Goal: Information Seeking & Learning: Learn about a topic

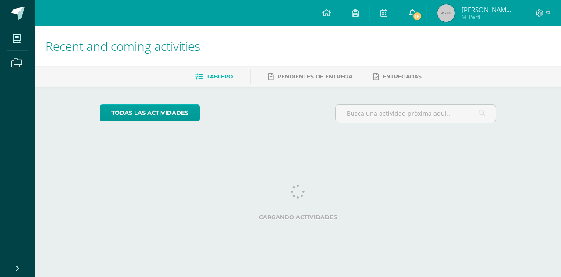
click at [426, 9] on link "18" at bounding box center [412, 13] width 28 height 26
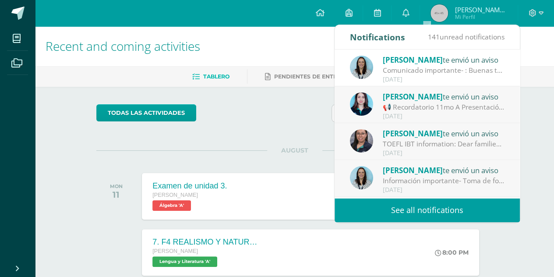
click at [445, 109] on div "📢 Recordatorio 11mo A Presentación de proyectos : 📢 Recordatorio 11mo El día [D…" at bounding box center [444, 107] width 122 height 10
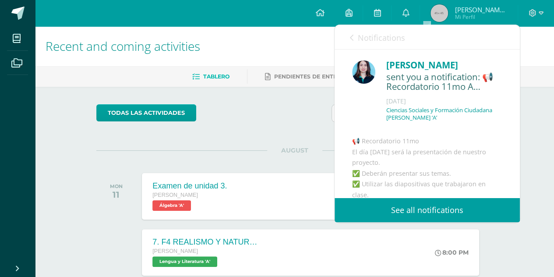
scroll to position [129, 0]
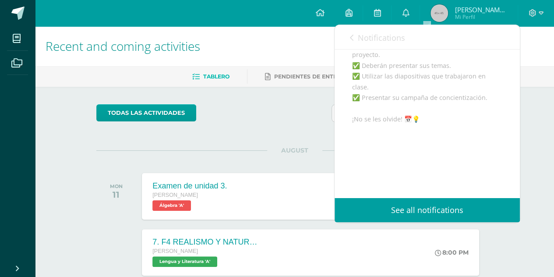
click at [351, 39] on icon at bounding box center [352, 37] width 4 height 7
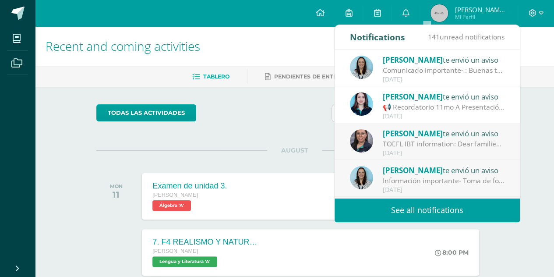
click at [449, 134] on div "Meryeelin Quan te envió un aviso" at bounding box center [444, 132] width 122 height 11
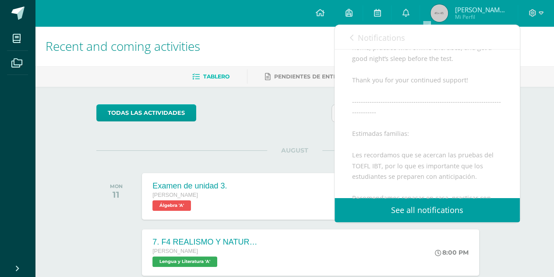
scroll to position [216, 0]
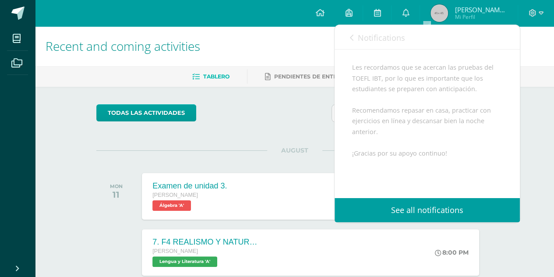
click at [353, 41] on link "Notifications" at bounding box center [377, 37] width 55 height 25
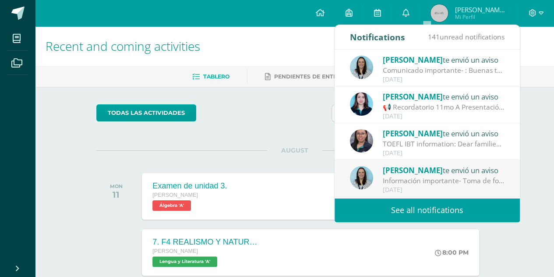
scroll to position [44, 0]
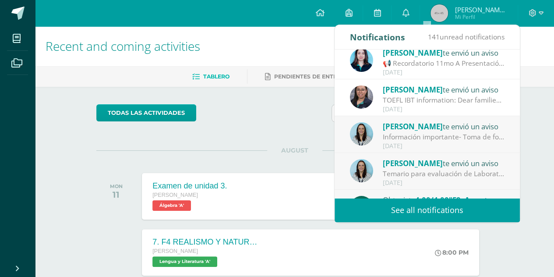
click at [417, 135] on div "Información importante- Toma de fotografía título MINEDUC: Buenas tardes estima…" at bounding box center [444, 137] width 122 height 10
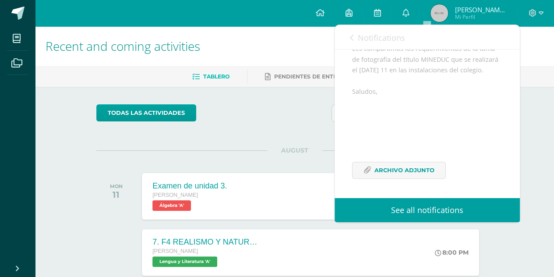
scroll to position [7, 0]
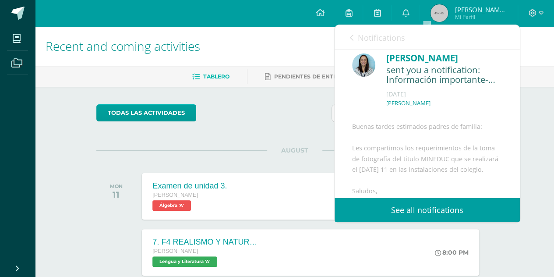
click at [351, 31] on link "Notifications" at bounding box center [377, 37] width 55 height 25
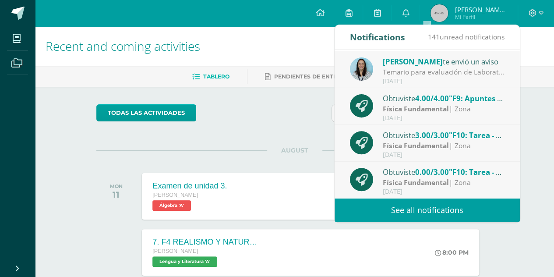
scroll to position [44, 0]
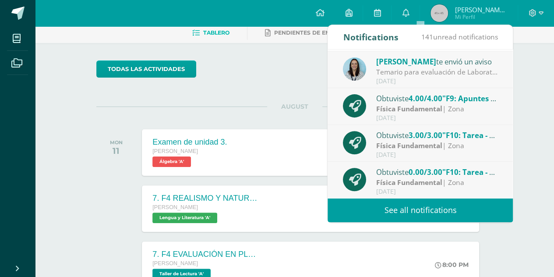
click at [391, 206] on link "See all notifications" at bounding box center [420, 210] width 185 height 24
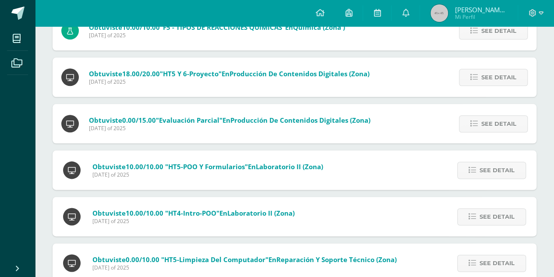
scroll to position [274, 0]
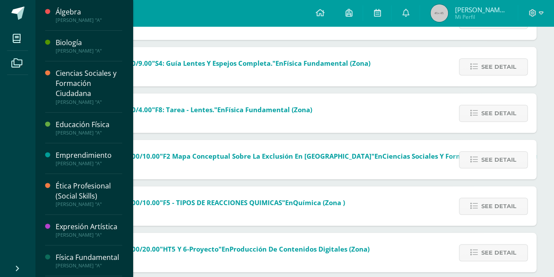
click at [103, 84] on div "Ciencias Sociales y Formación Ciudadana" at bounding box center [89, 83] width 67 height 30
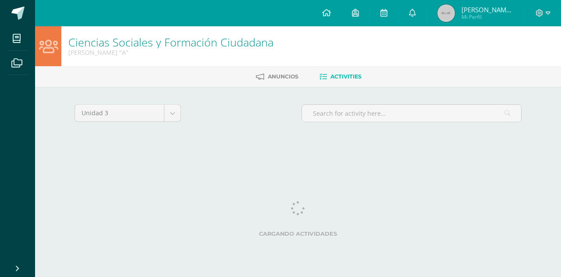
click at [275, 80] on link "Anuncios" at bounding box center [277, 77] width 42 height 14
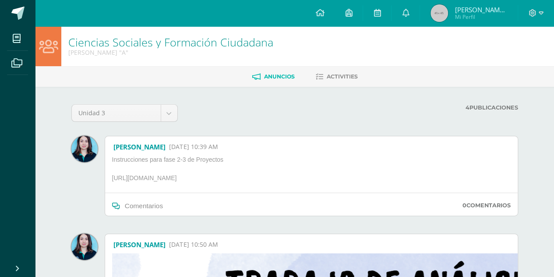
click at [243, 180] on p "https://www.canva.com/design/DAGueGPEpzs/P5qfIMi5S9qGDOYGoUvTYA/edit?utm_conten…" at bounding box center [176, 179] width 134 height 11
click at [243, 184] on p "https://www.canva.com/design/DAGueGPEpzs/P5qfIMi5S9qGDOYGoUvTYA/edit?utm_conten…" at bounding box center [176, 179] width 134 height 11
drag, startPoint x: 405, startPoint y: 185, endPoint x: 108, endPoint y: 181, distance: 297.4
click at [108, 181] on div "Lisa Gámez 28 Jul, 10:39 AM Instrucciones para fase 2-3 de Proyectos https://ww…" at bounding box center [311, 176] width 413 height 80
click at [28, 14] on span at bounding box center [48, 13] width 41 height 18
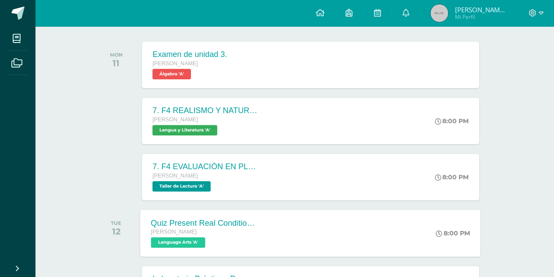
scroll to position [219, 0]
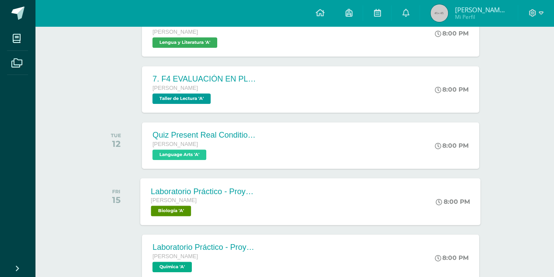
click at [215, 198] on div "Quinto Bachillerato" at bounding box center [204, 201] width 106 height 10
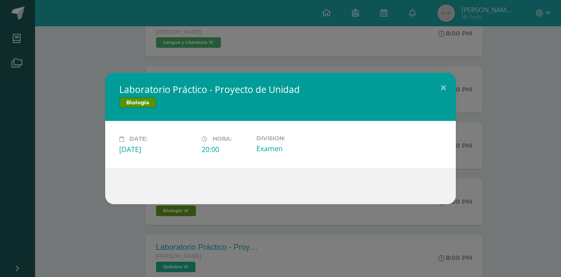
click at [83, 38] on div "Laboratorio Práctico - Proyecto de Unidad Biología Date: Friday 15 de August Ho…" at bounding box center [280, 138] width 561 height 277
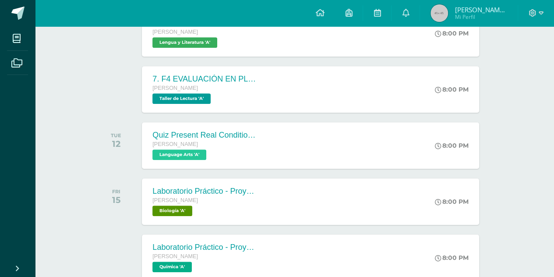
scroll to position [307, 0]
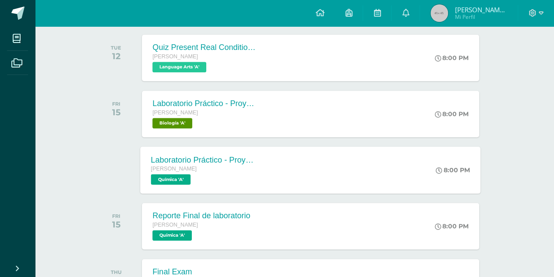
click at [219, 178] on div "Quinto Bachillerato Química 'A'" at bounding box center [204, 174] width 106 height 20
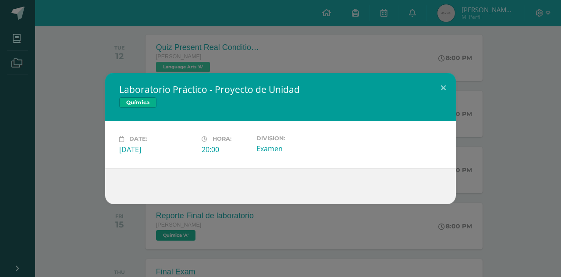
click at [81, 177] on div "Laboratorio Práctico - Proyecto de Unidad Química Date: Friday 15 de August Hor…" at bounding box center [281, 138] width 554 height 131
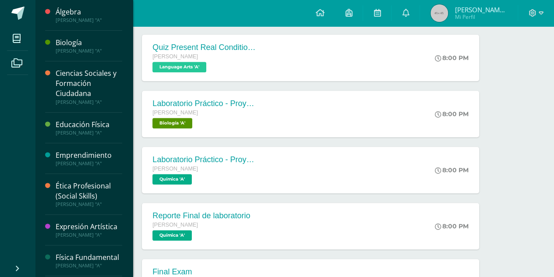
click at [74, 49] on div "[PERSON_NAME] "A"" at bounding box center [89, 51] width 67 height 6
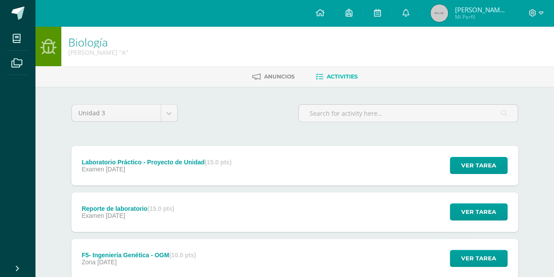
click at [240, 73] on ul "Anuncios Activities" at bounding box center [305, 76] width 519 height 14
click at [244, 73] on ul "Anuncios Activities" at bounding box center [305, 76] width 519 height 14
click at [255, 75] on icon at bounding box center [256, 76] width 8 height 7
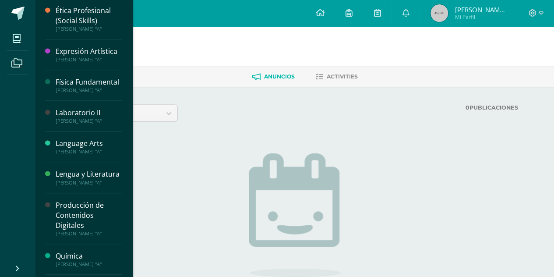
scroll to position [263, 0]
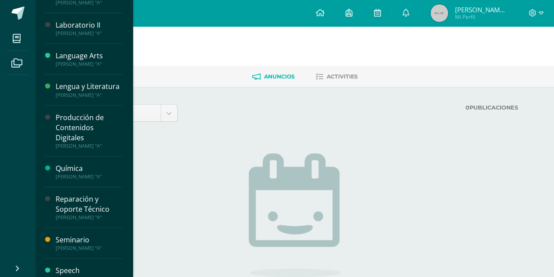
click at [99, 173] on div "Química" at bounding box center [89, 168] width 67 height 10
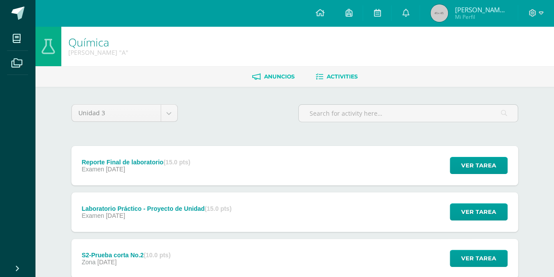
click at [267, 75] on span "Anuncios" at bounding box center [279, 76] width 31 height 7
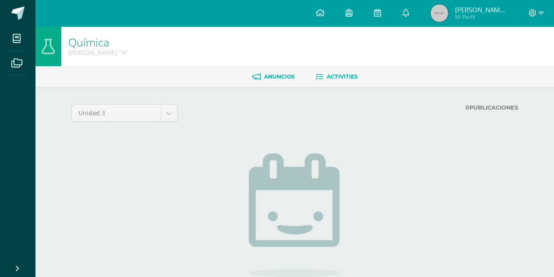
click at [337, 77] on span "Activities" at bounding box center [342, 76] width 31 height 7
